Goal: Information Seeking & Learning: Find specific fact

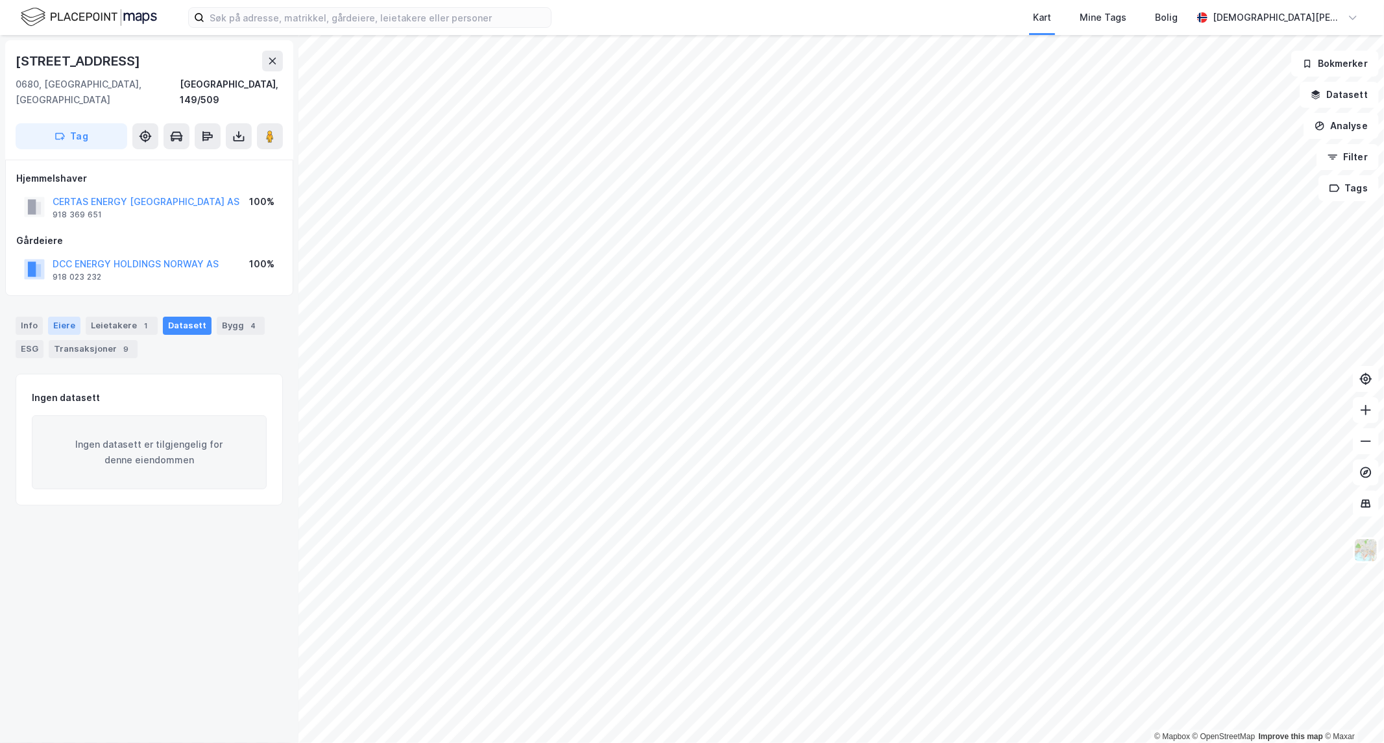
click at [65, 317] on div "Eiere" at bounding box center [64, 326] width 32 height 18
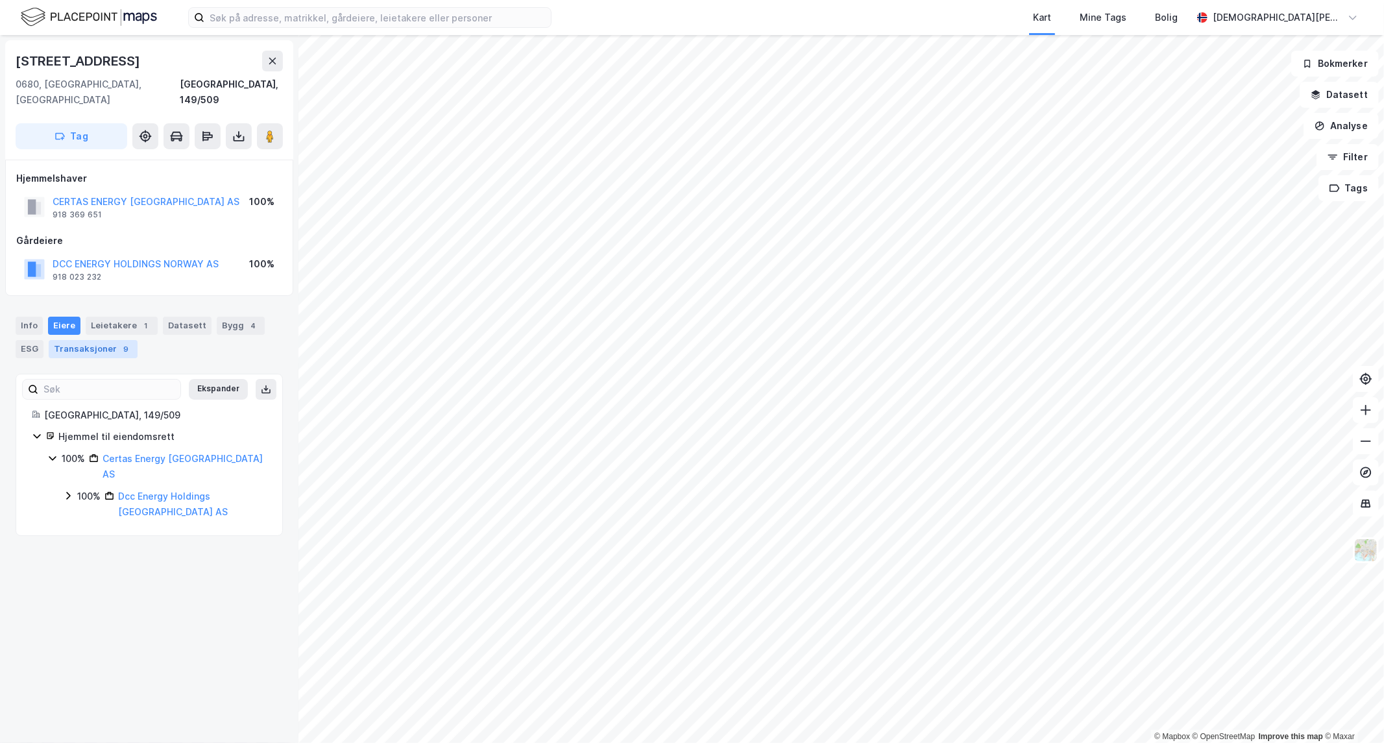
click at [108, 340] on div "Transaksjoner 9" at bounding box center [93, 349] width 89 height 18
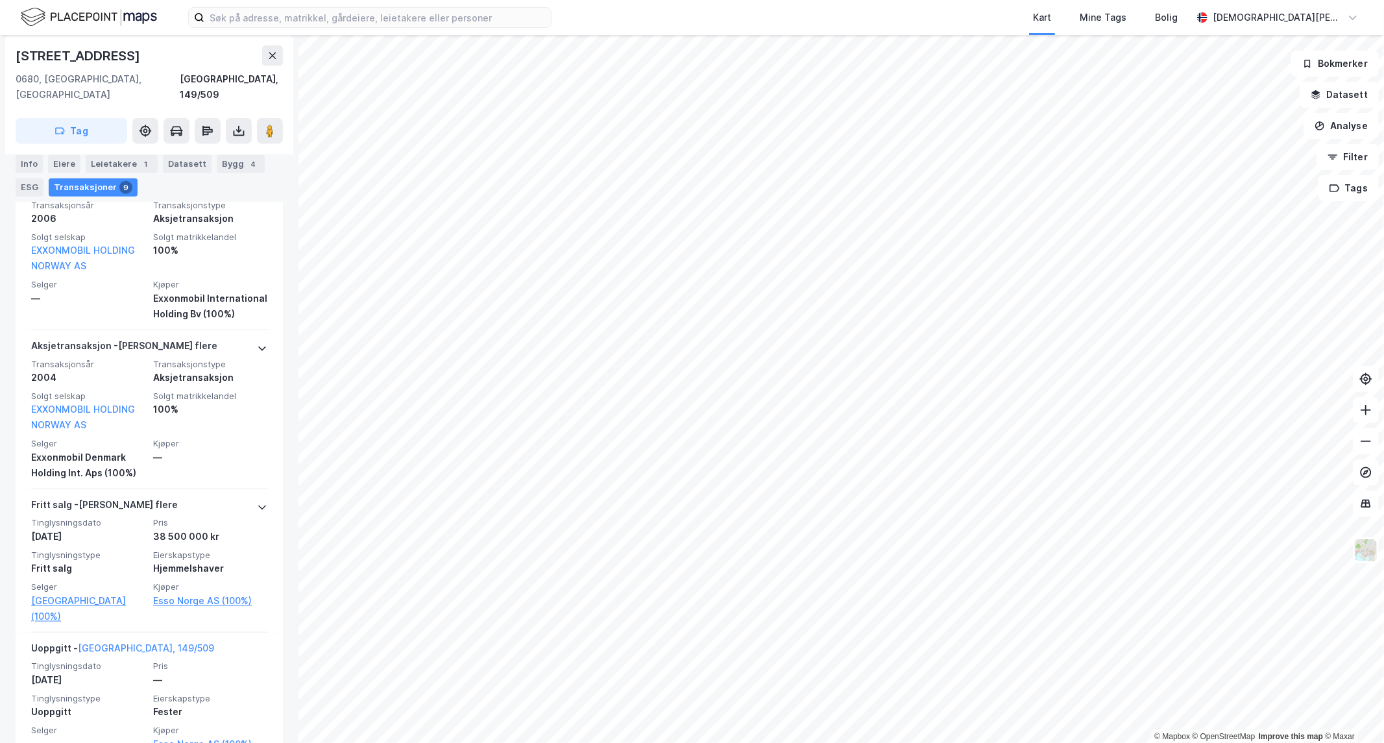
scroll to position [1241, 0]
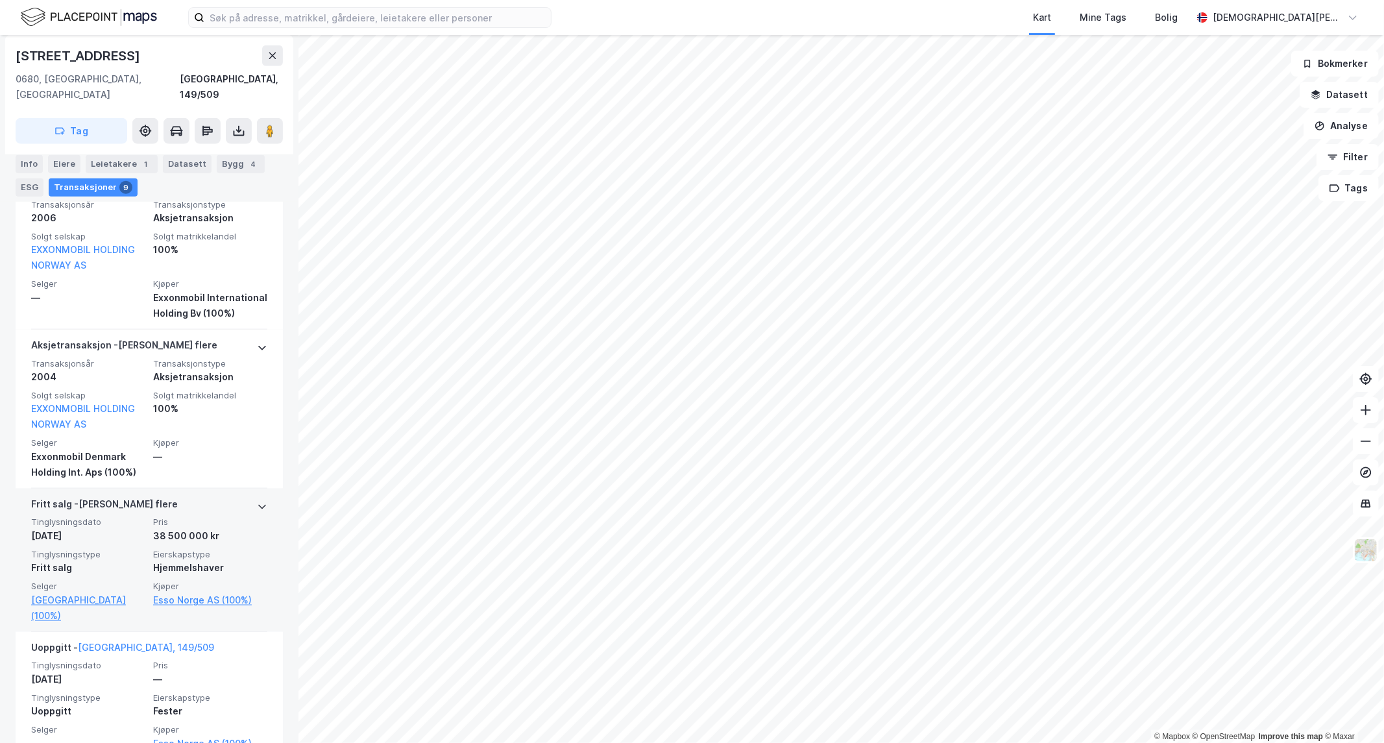
drag, startPoint x: 128, startPoint y: 520, endPoint x: 228, endPoint y: 522, distance: 99.9
click at [228, 522] on div "Tinglysningsdato [DATE] Pris 38 500 000 kr Tinglysningstype Fritt salg Eierskap…" at bounding box center [149, 570] width 236 height 106
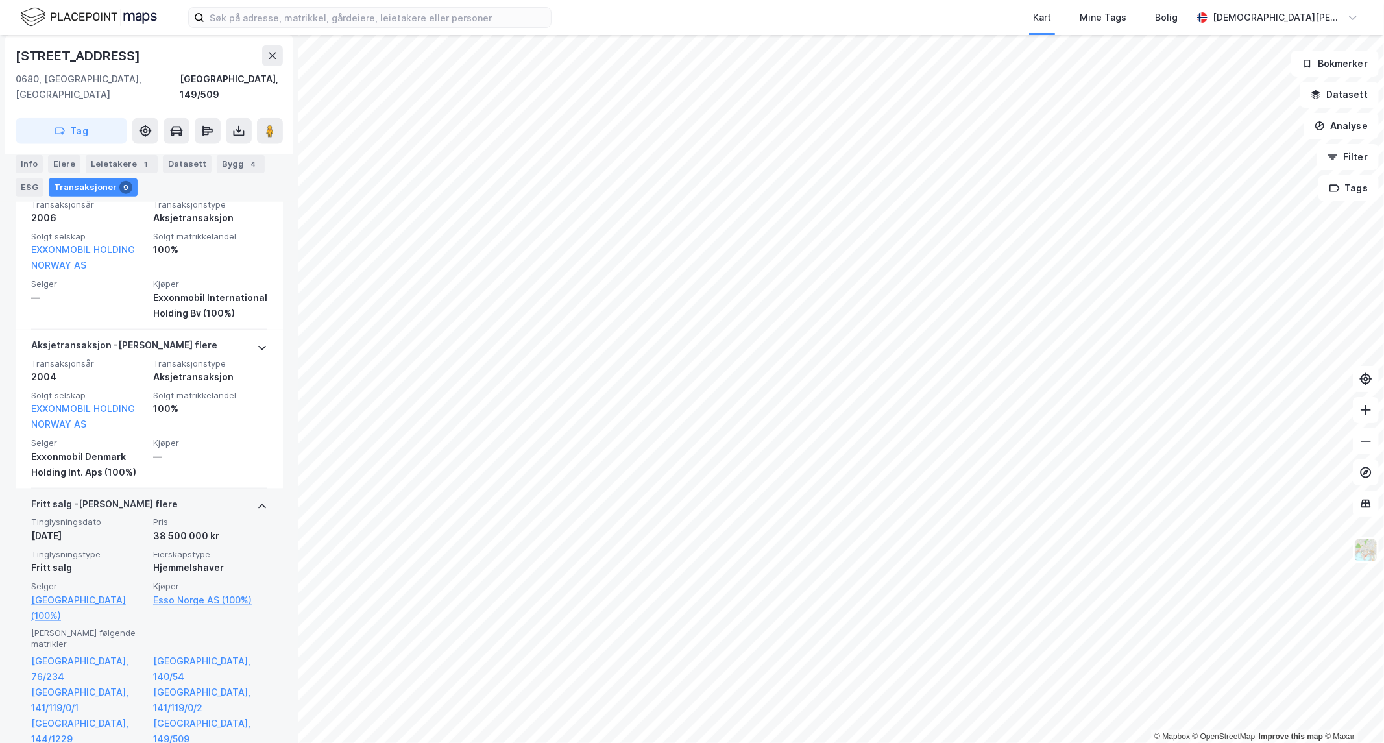
click at [195, 529] on div "Tinglysningsdato [DATE] Pris 38 500 000 kr Tinglysningstype Fritt salg Eierskap…" at bounding box center [149, 570] width 236 height 106
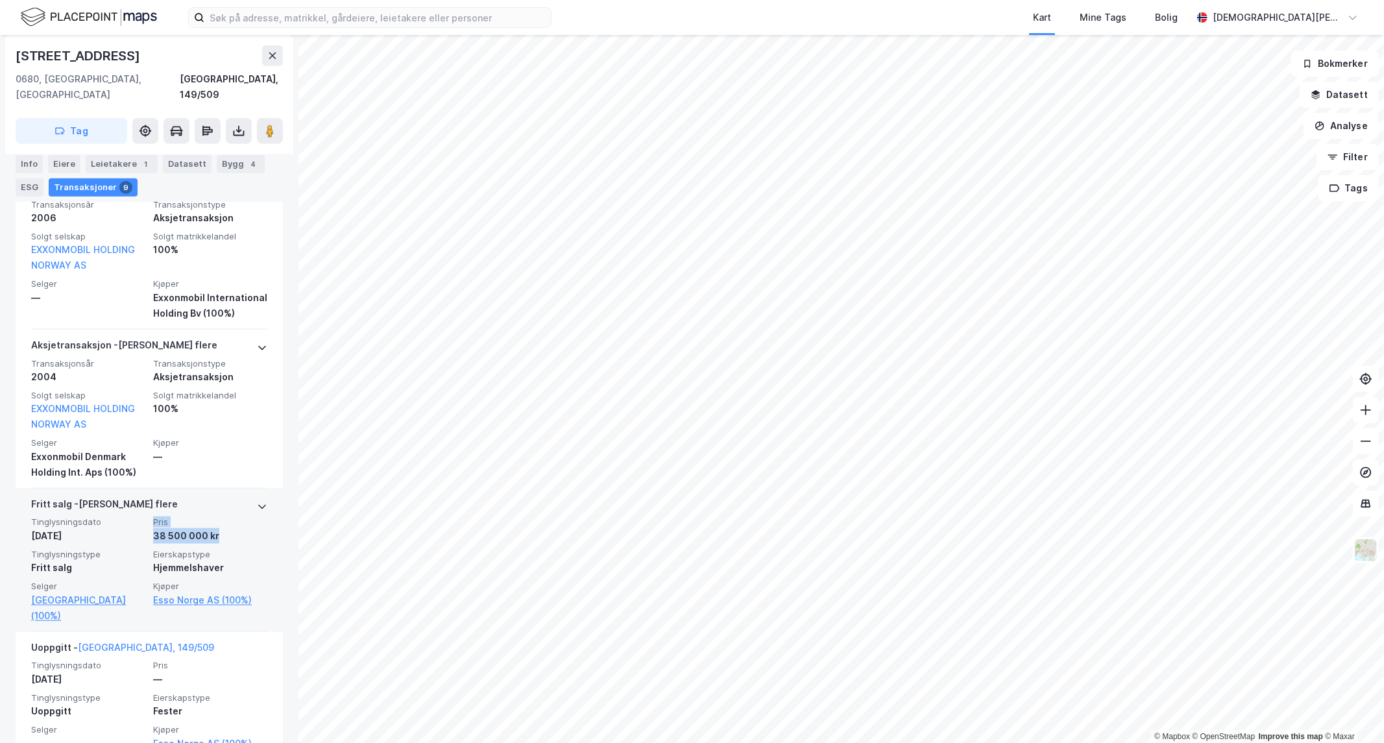
drag, startPoint x: 225, startPoint y: 523, endPoint x: 147, endPoint y: 502, distance: 80.8
click at [153, 517] on div "Pris 38 500 000 kr" at bounding box center [210, 530] width 114 height 27
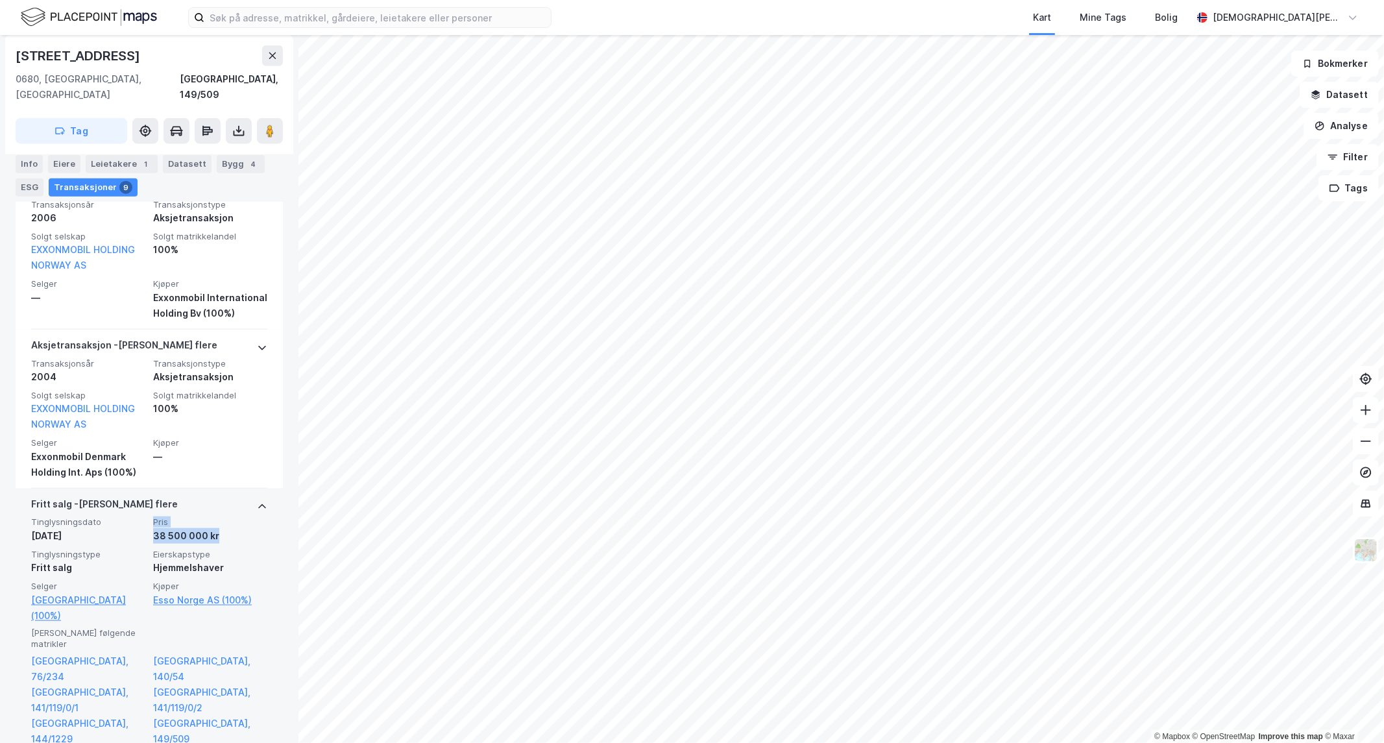
click at [153, 517] on span "Pris" at bounding box center [210, 522] width 114 height 11
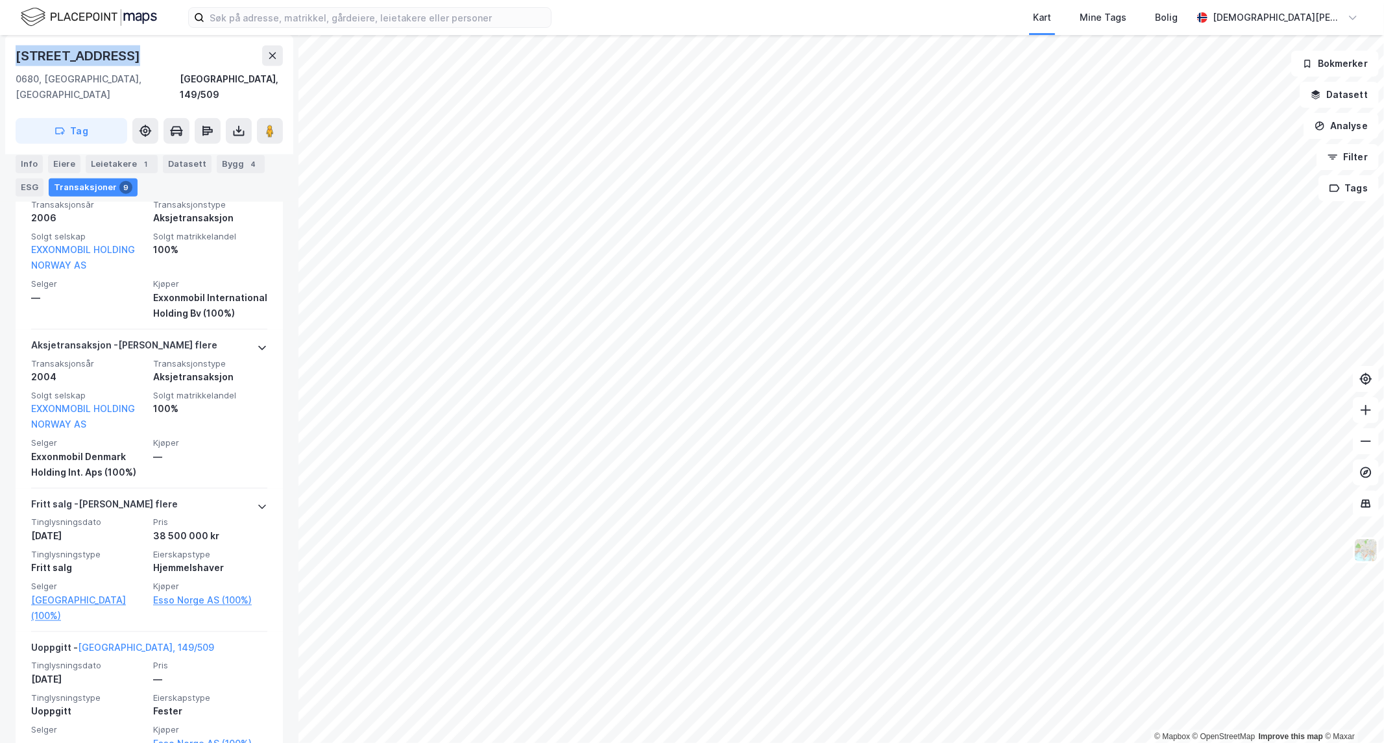
drag, startPoint x: 131, startPoint y: 65, endPoint x: 16, endPoint y: 49, distance: 116.6
click at [16, 49] on div "[STREET_ADDRESS]" at bounding box center [149, 55] width 267 height 21
copy div "[STREET_ADDRESS]"
